Goal: Information Seeking & Learning: Understand process/instructions

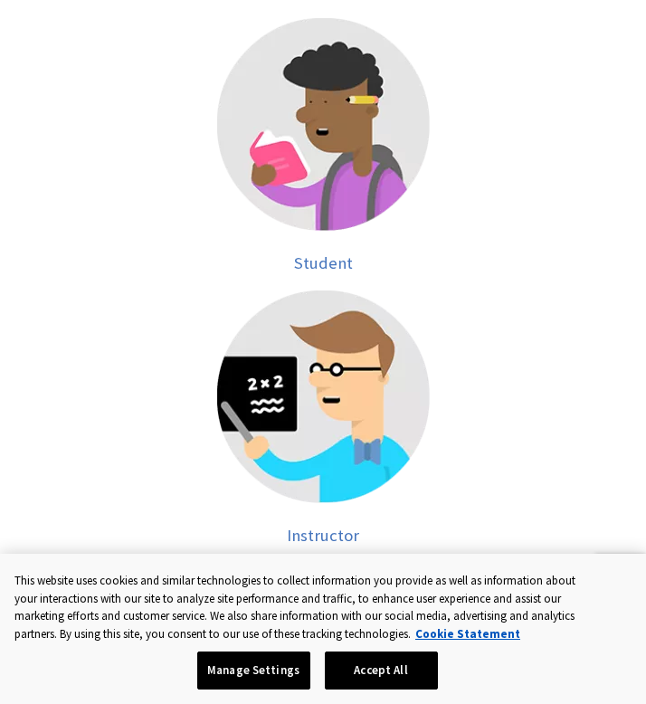
scroll to position [423, 0]
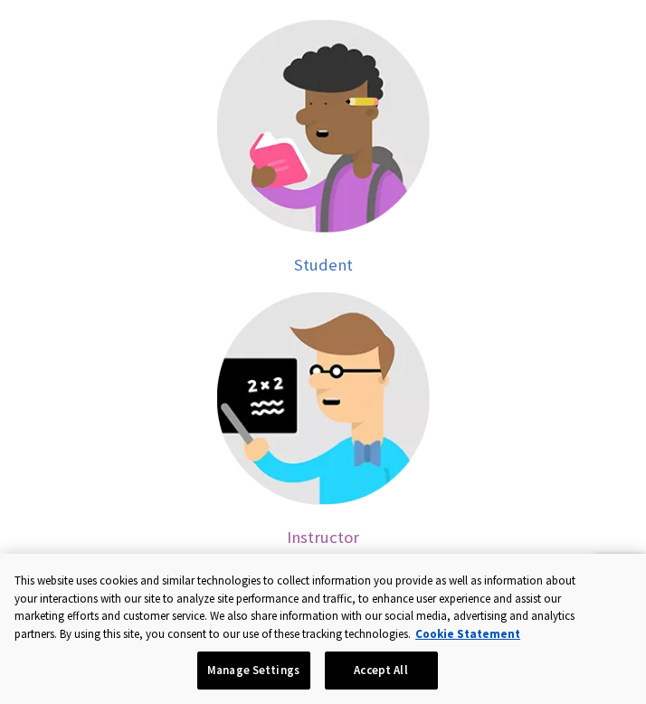
click at [316, 411] on img at bounding box center [323, 398] width 213 height 213
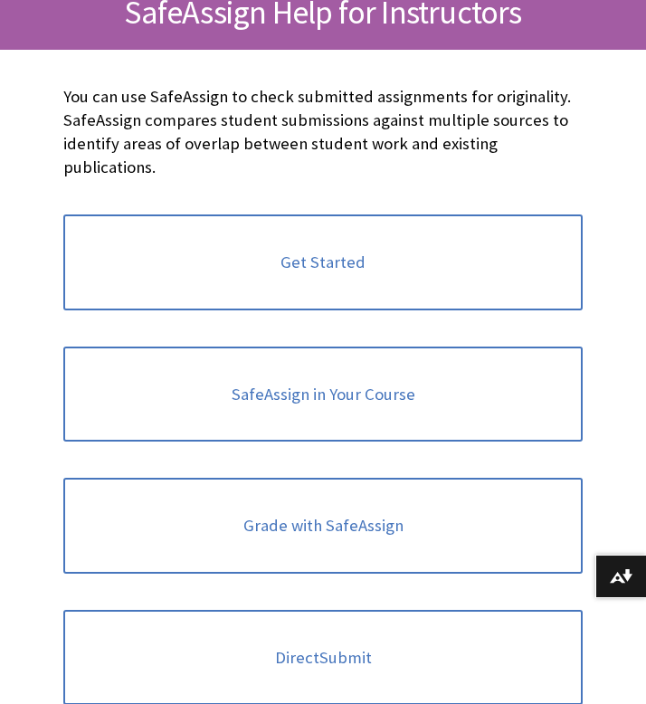
scroll to position [281, 0]
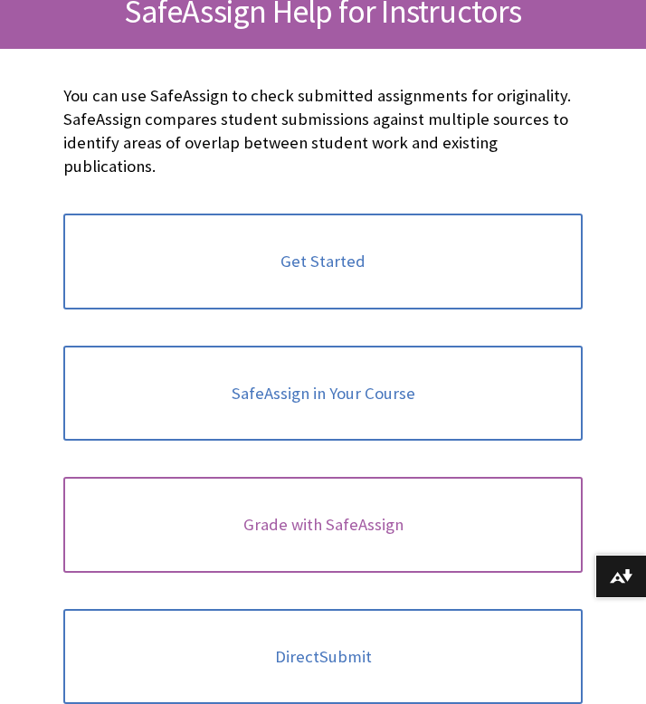
click at [314, 489] on link "Grade with SafeAssign" at bounding box center [322, 525] width 519 height 96
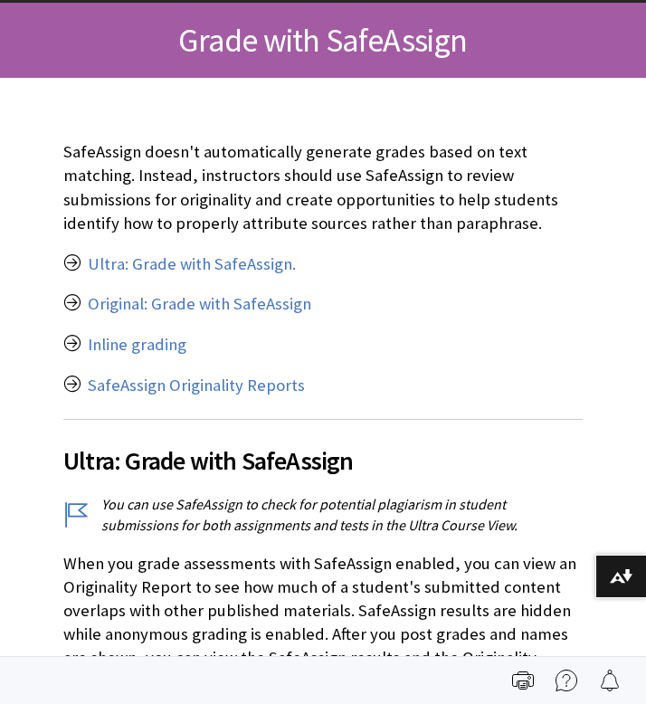
scroll to position [204, 0]
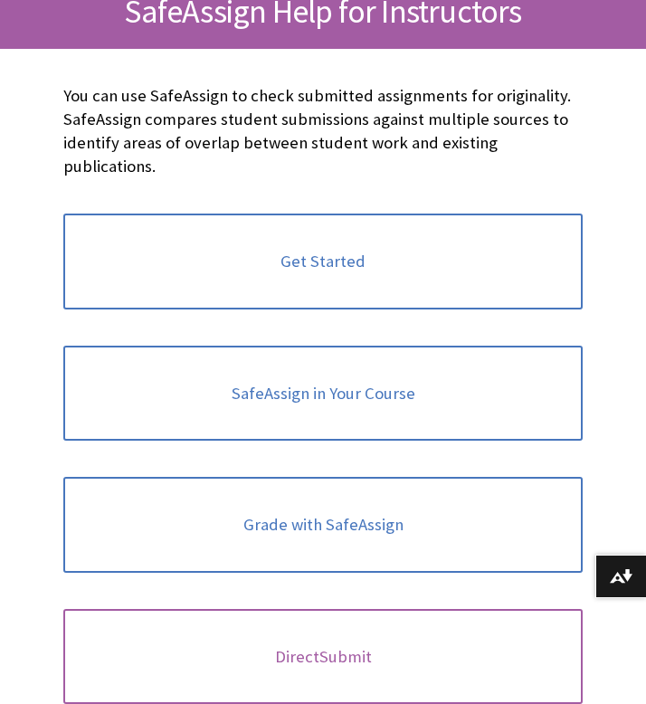
click at [218, 629] on link "DirectSubmit" at bounding box center [322, 657] width 519 height 96
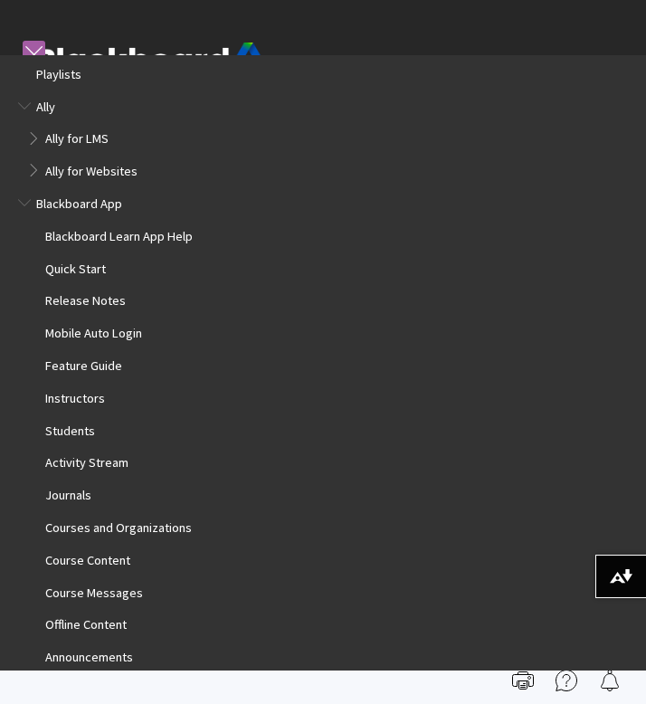
scroll to position [1658, 0]
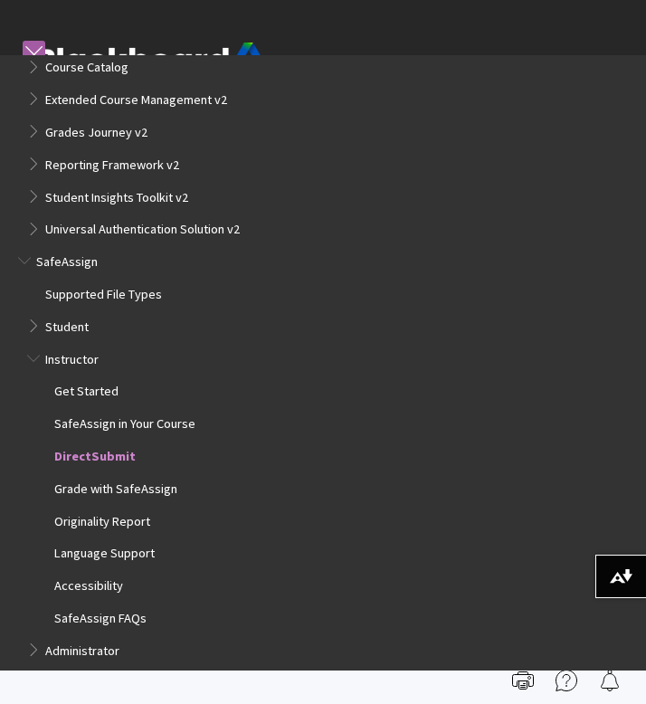
click at [109, 454] on span "DirectSubmit" at bounding box center [94, 453] width 81 height 21
click at [113, 456] on span "DirectSubmit" at bounding box center [94, 453] width 81 height 21
click at [112, 44] on img at bounding box center [149, 69] width 226 height 52
click at [35, 48] on link at bounding box center [34, 52] width 23 height 23
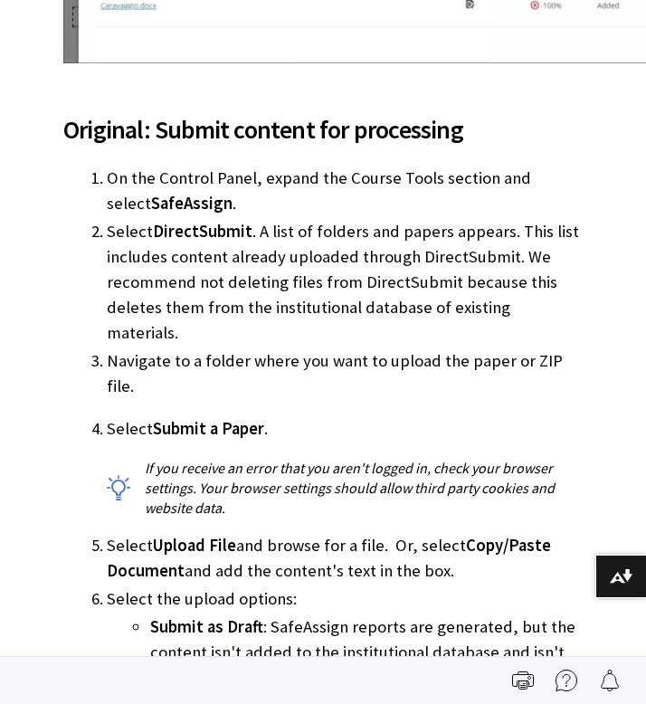
scroll to position [3331, 0]
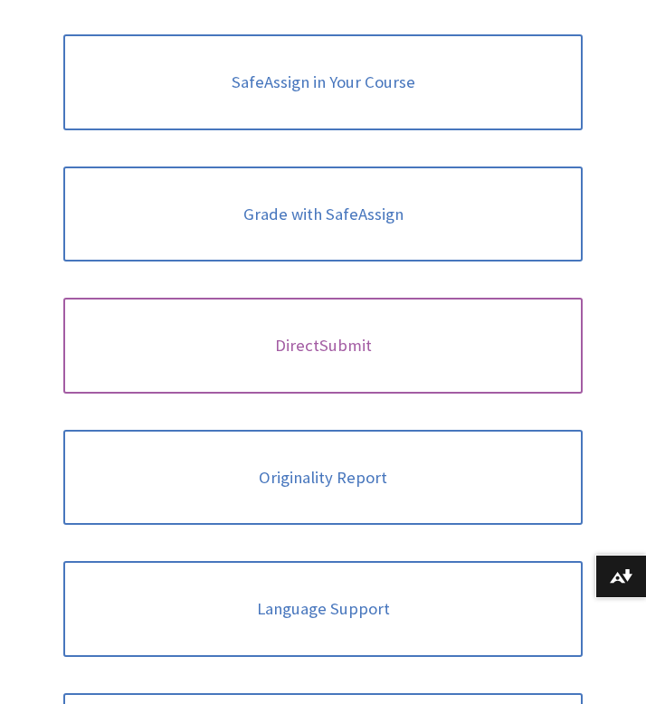
scroll to position [521, 0]
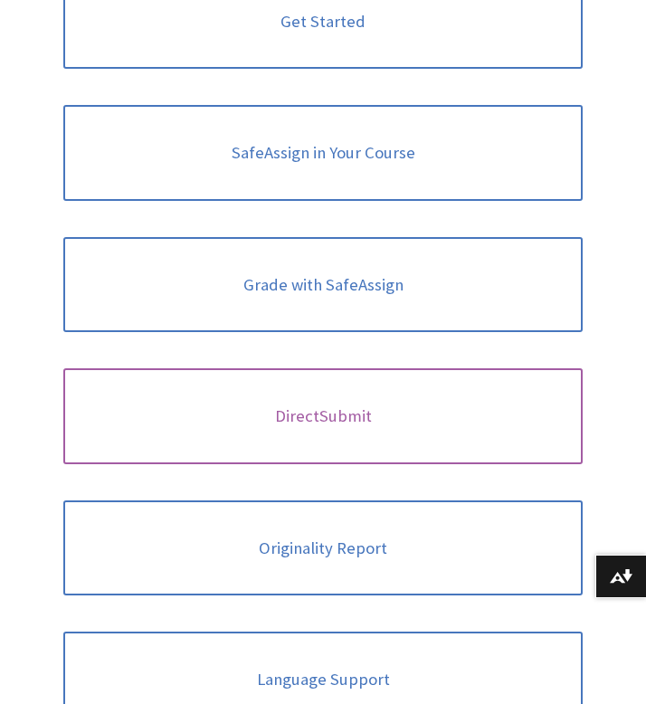
click at [214, 408] on link "DirectSubmit" at bounding box center [322, 416] width 519 height 96
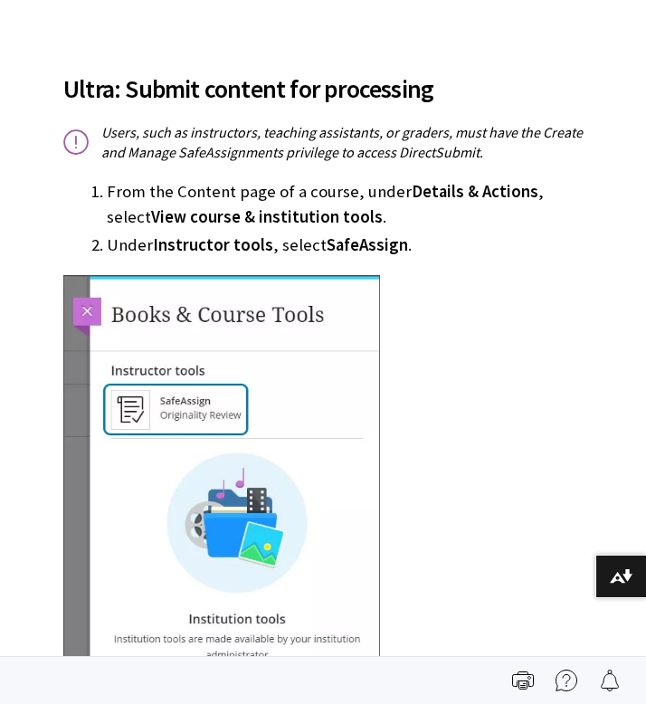
scroll to position [842, 0]
